Goal: Information Seeking & Learning: Learn about a topic

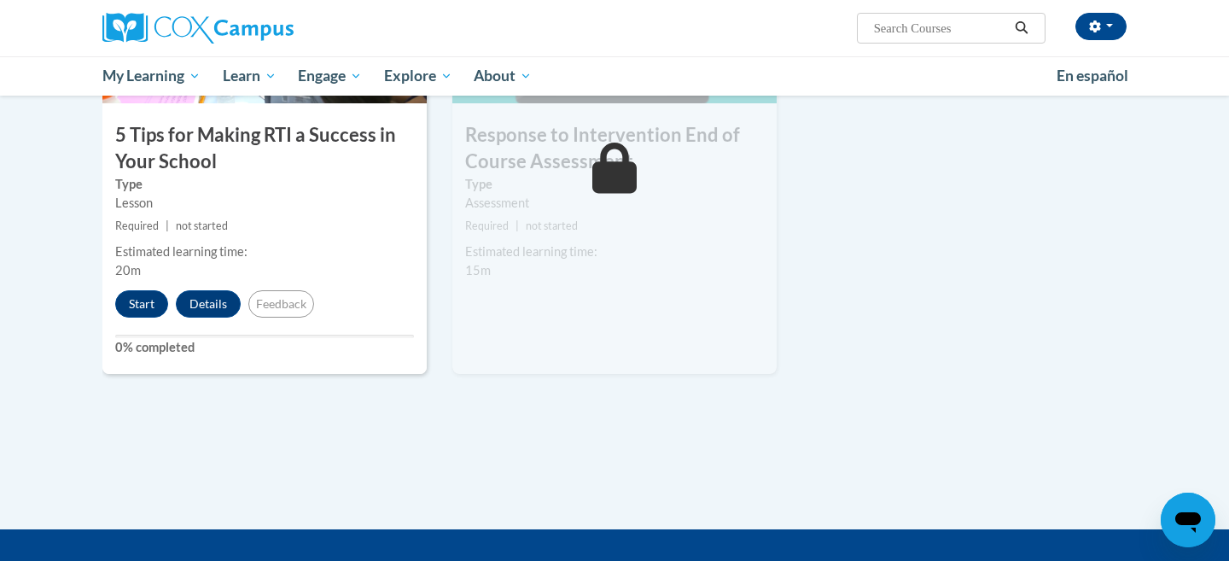
scroll to position [1173, 0]
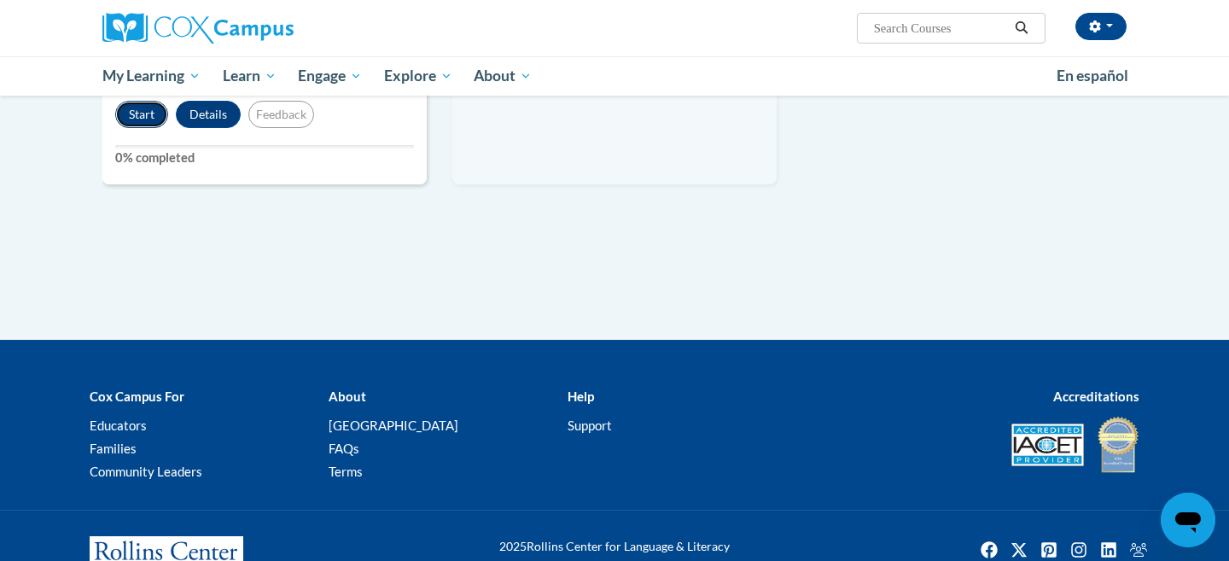
click at [143, 125] on button "Start" at bounding box center [141, 114] width 53 height 27
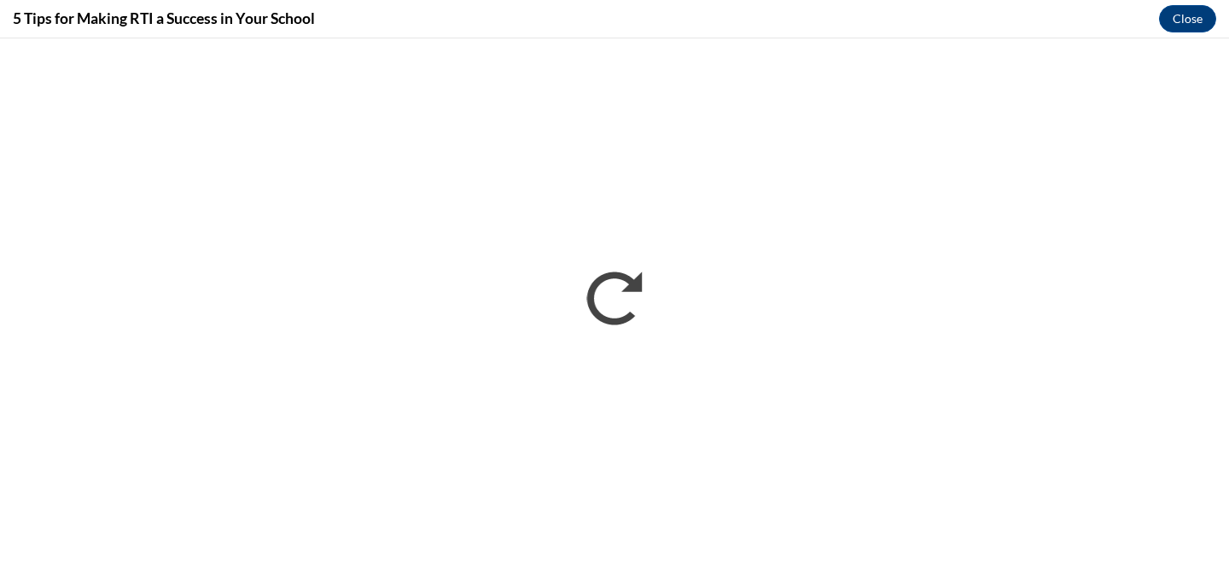
scroll to position [0, 0]
